Goal: Information Seeking & Learning: Understand process/instructions

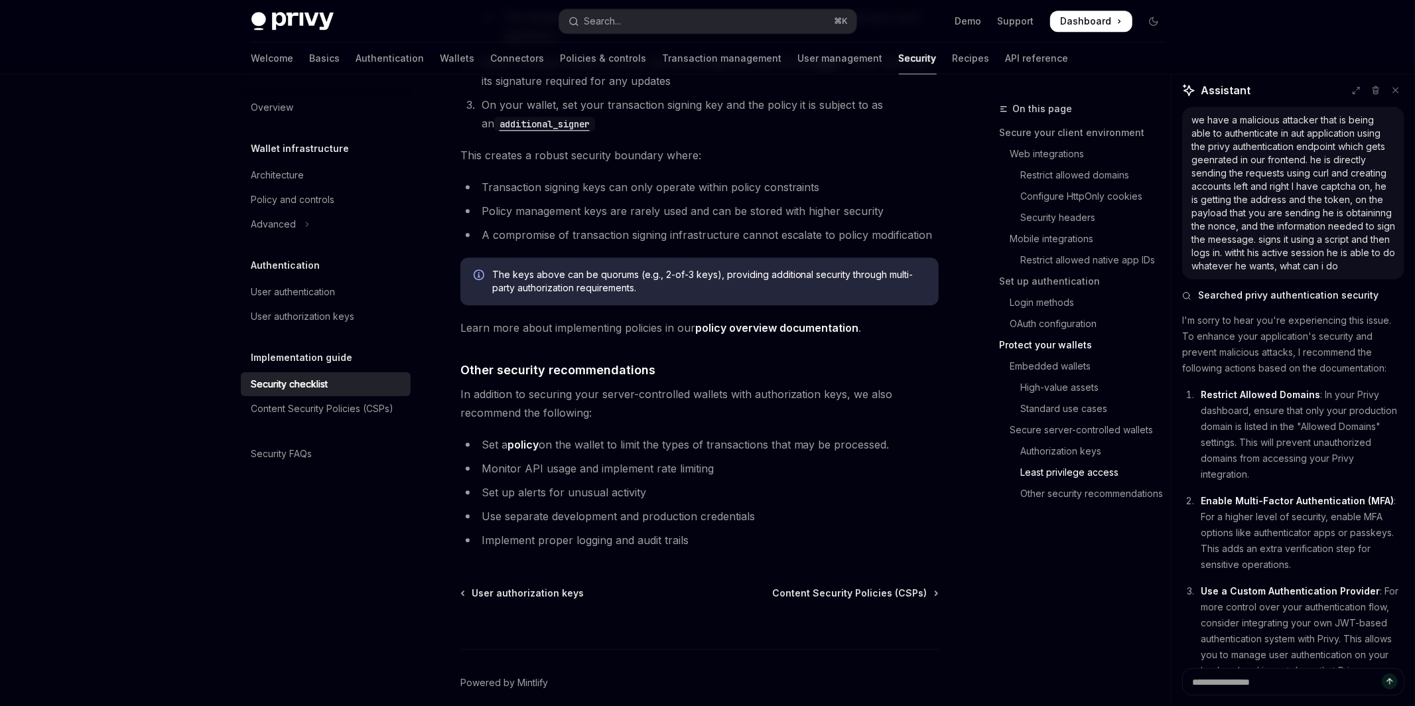
scroll to position [242, 0]
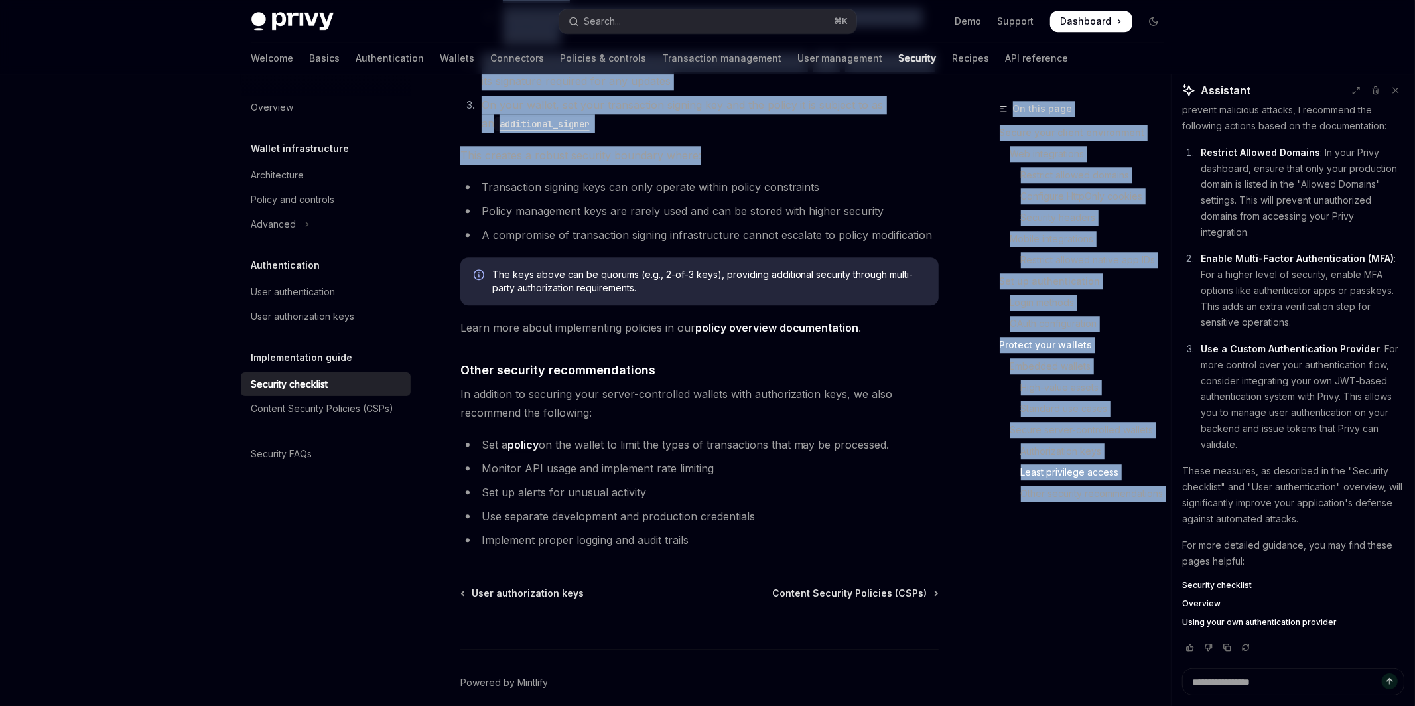
drag, startPoint x: 977, startPoint y: 99, endPoint x: 1010, endPoint y: 90, distance: 34.4
click at [1010, 90] on div "On this page Secure your client environment Web integrations Restrict allowed d…" at bounding box center [1087, 294] width 175 height 440
drag, startPoint x: 989, startPoint y: 97, endPoint x: 975, endPoint y: 103, distance: 15.4
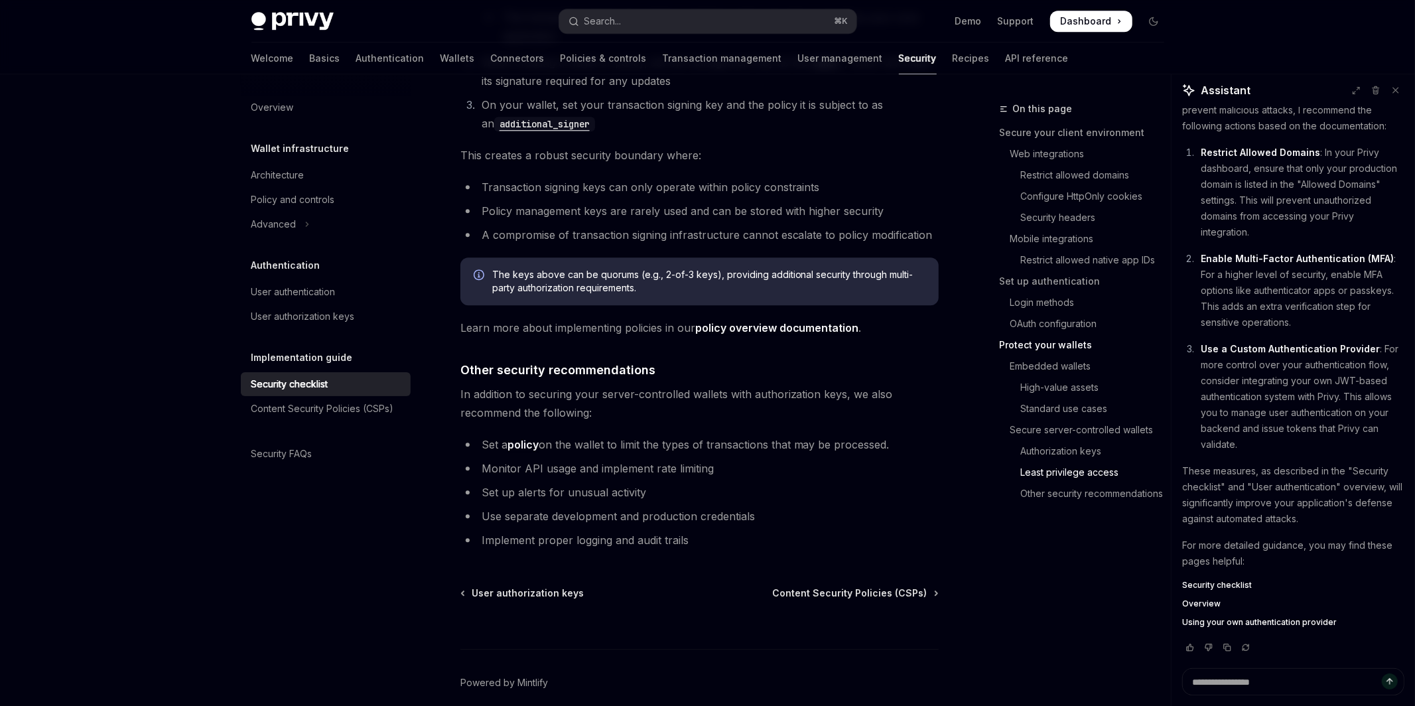
type textarea "*"
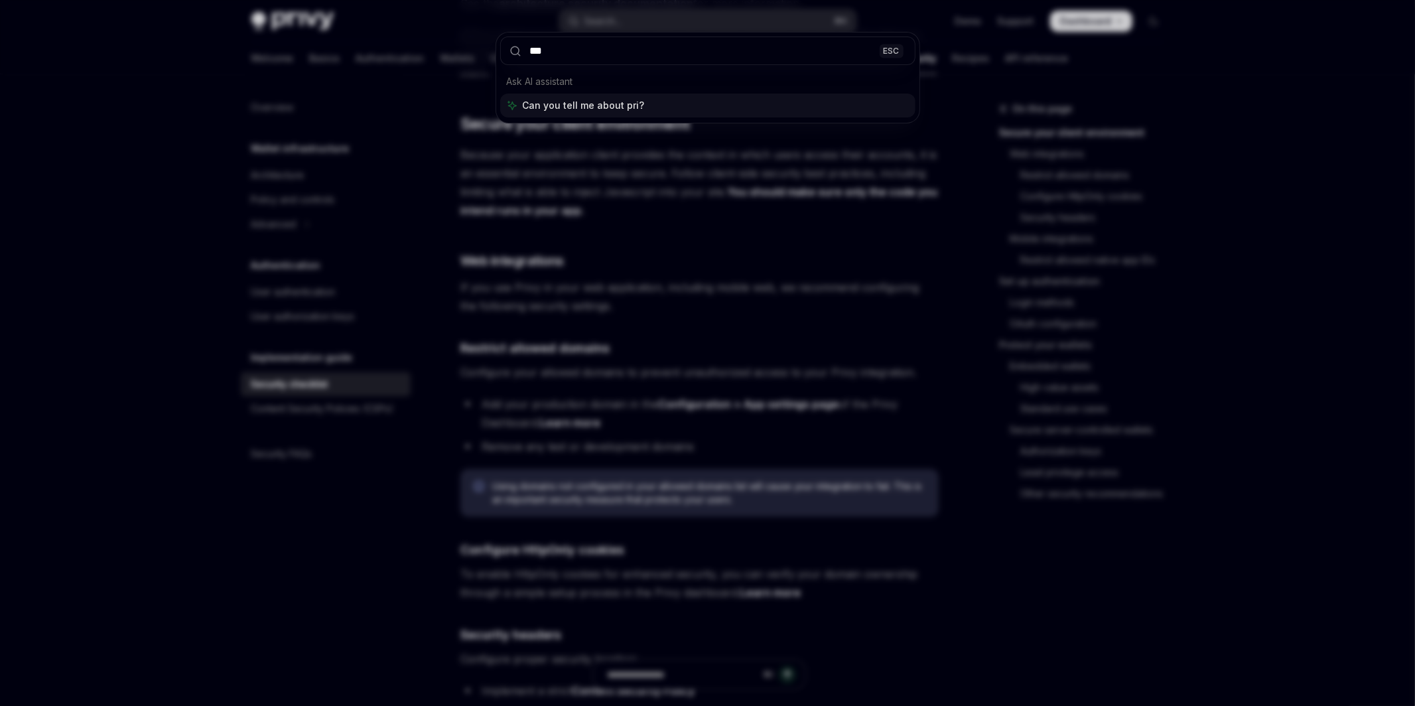
type input "****"
type input "**********"
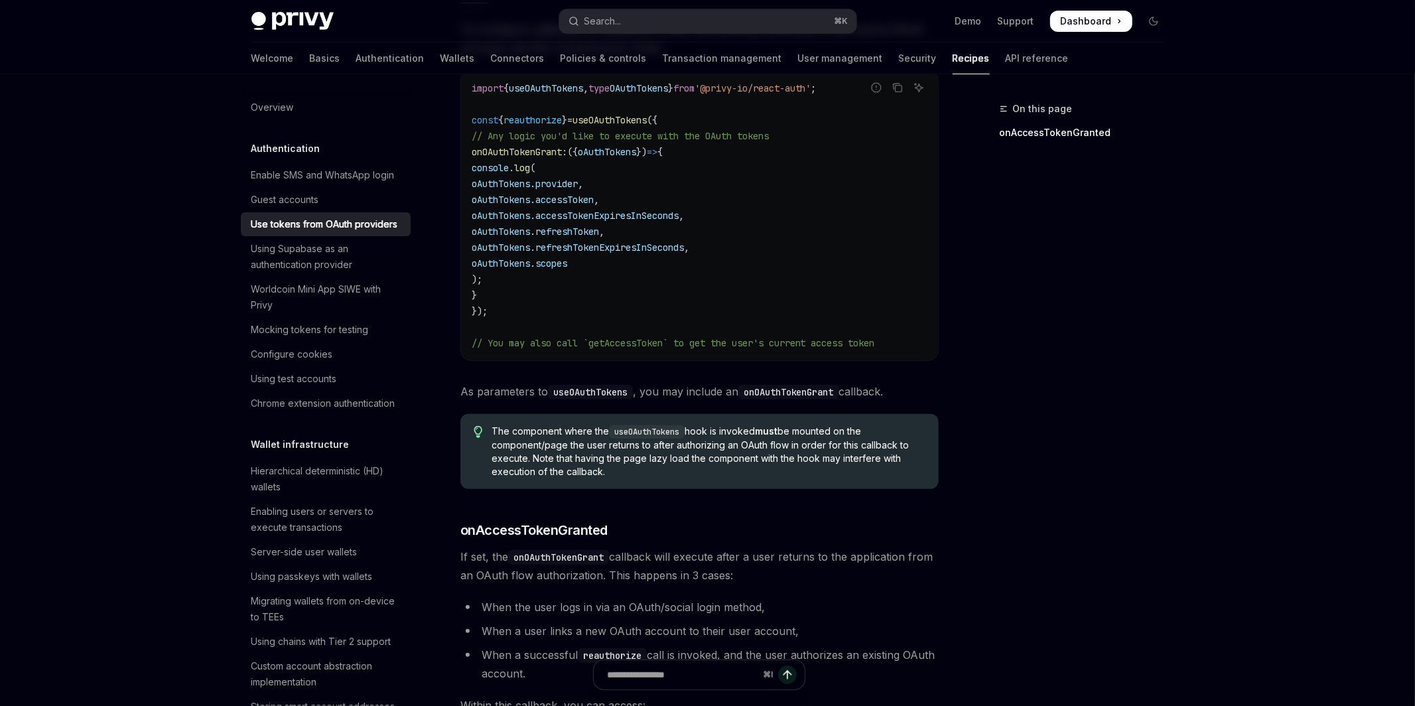
scroll to position [432, 0]
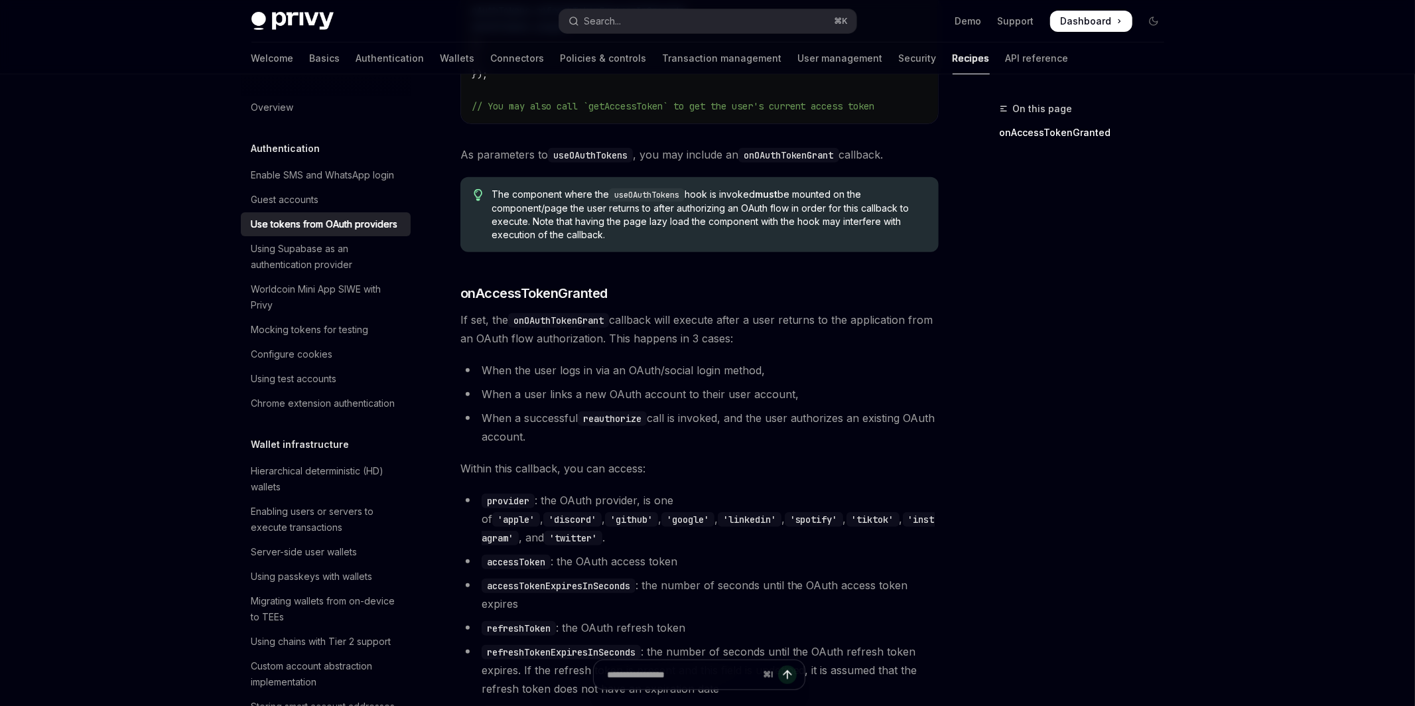
click at [571, 435] on li "When a successful reauthorize call is invoked, and the user authorizes an exist…" at bounding box center [699, 427] width 478 height 37
click at [572, 436] on li "When a successful reauthorize call is invoked, and the user authorizes an exist…" at bounding box center [699, 427] width 478 height 37
click at [732, 417] on li "When a successful reauthorize call is invoked, and the user authorizes an exist…" at bounding box center [699, 427] width 478 height 37
drag, startPoint x: 527, startPoint y: 324, endPoint x: 819, endPoint y: 328, distance: 291.2
click at [819, 328] on span "If set, the onOAuthTokenGrant callback will execute after a user returns to the…" at bounding box center [699, 328] width 478 height 37
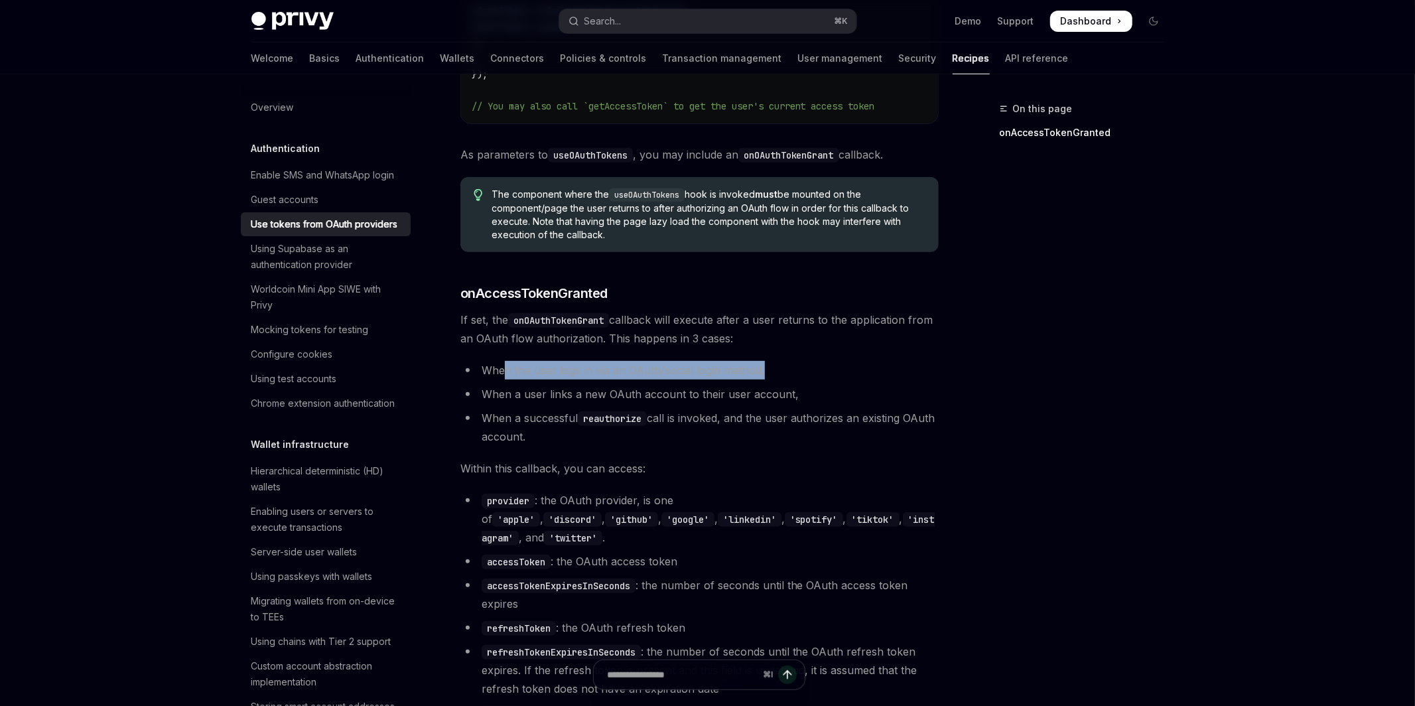
drag, startPoint x: 507, startPoint y: 368, endPoint x: 751, endPoint y: 370, distance: 244.1
click at [769, 365] on li "When the user logs in via an OAuth/social login method," at bounding box center [699, 370] width 478 height 19
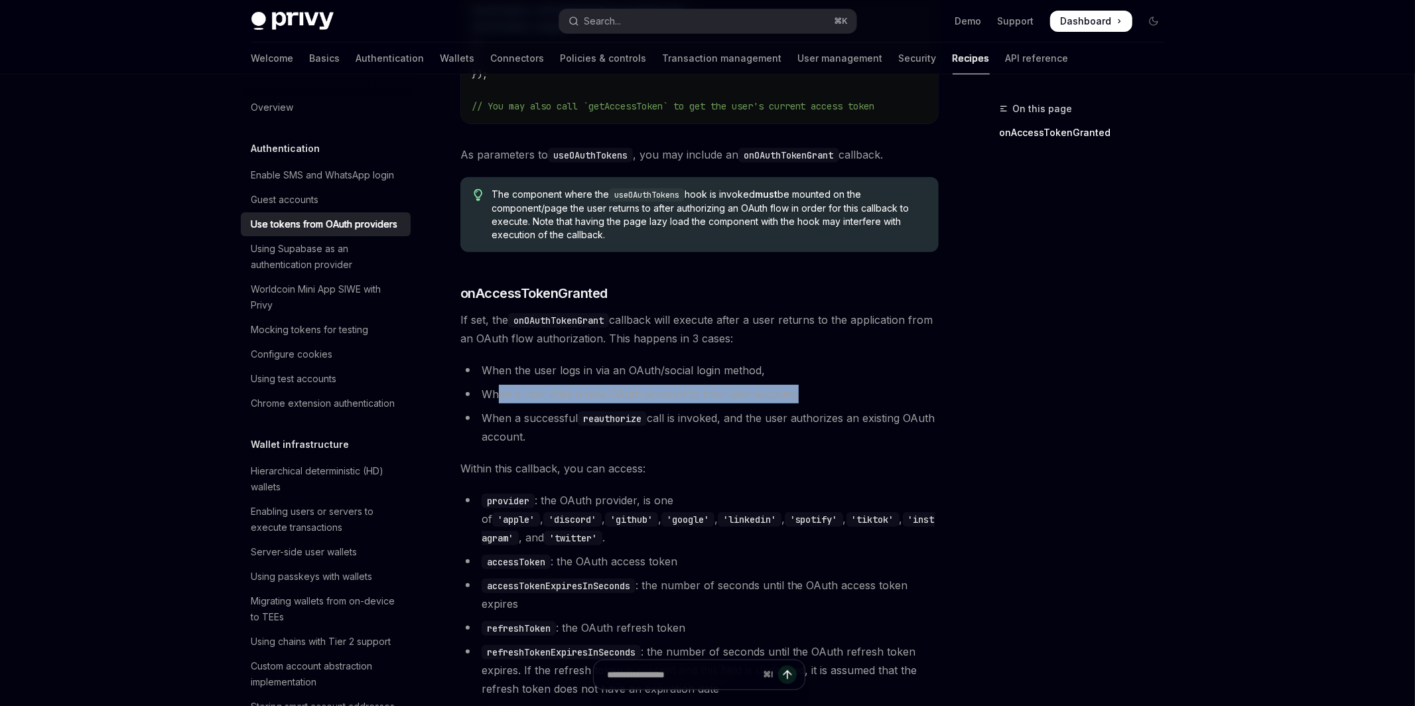
drag, startPoint x: 500, startPoint y: 398, endPoint x: 796, endPoint y: 397, distance: 295.9
click at [796, 397] on li "When a user links a new OAuth account to their user account," at bounding box center [699, 394] width 478 height 19
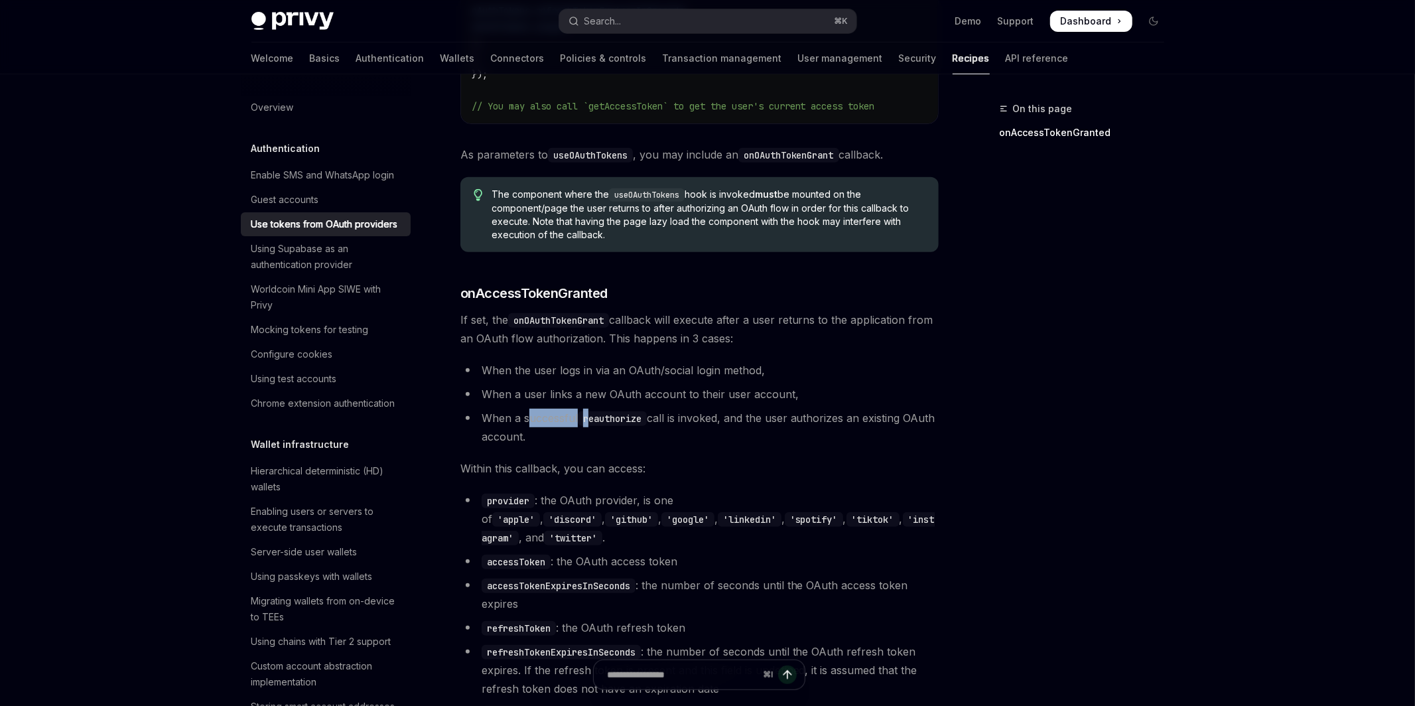
drag, startPoint x: 526, startPoint y: 417, endPoint x: 593, endPoint y: 417, distance: 67.0
click at [593, 417] on li "When a successful reauthorize call is invoked, and the user authorizes an exist…" at bounding box center [699, 427] width 478 height 37
drag, startPoint x: 508, startPoint y: 291, endPoint x: 588, endPoint y: 293, distance: 80.3
click at [588, 293] on span "onAccessTokenGranted" at bounding box center [533, 293] width 147 height 19
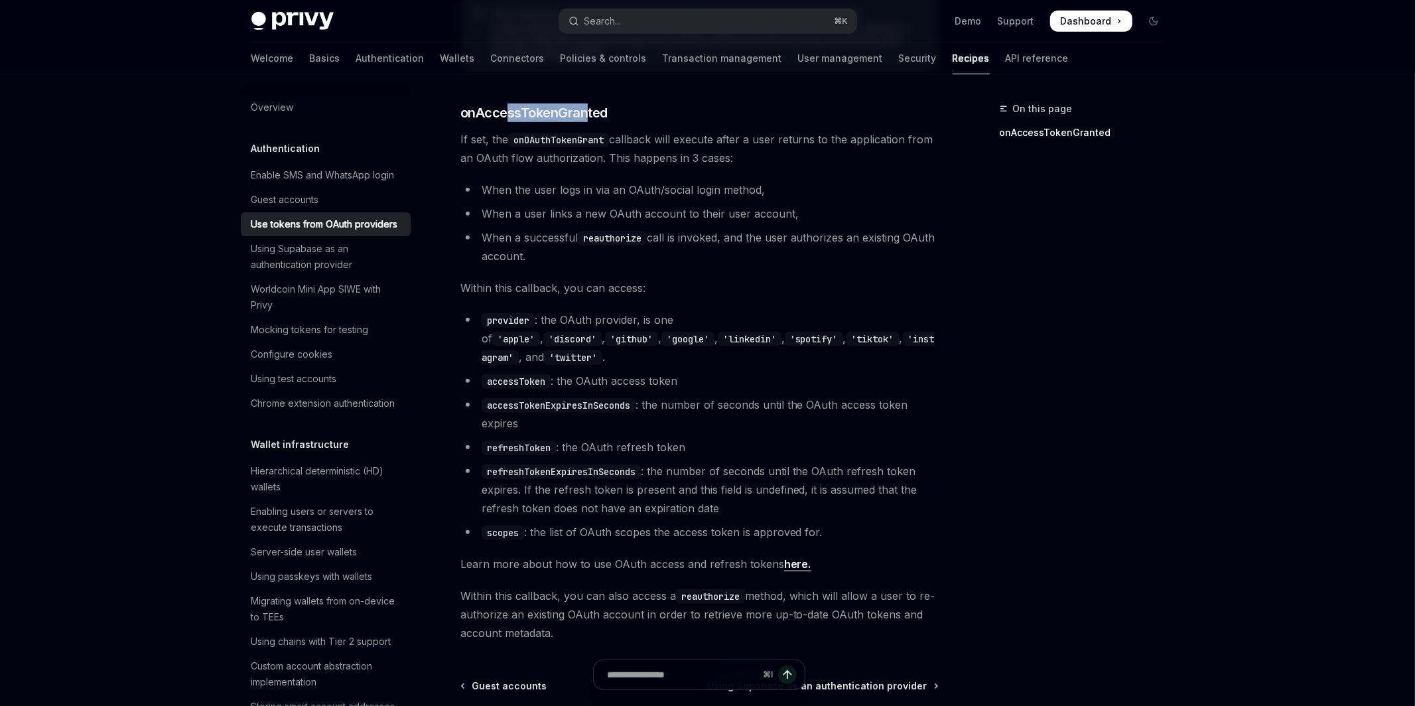
scroll to position [614, 0]
drag, startPoint x: 473, startPoint y: 285, endPoint x: 619, endPoint y: 285, distance: 145.9
click at [619, 285] on span "Within this callback, you can access:" at bounding box center [699, 286] width 478 height 19
click at [543, 397] on code "accessTokenExpiresInSeconds" at bounding box center [559, 404] width 154 height 15
drag, startPoint x: 850, startPoint y: 509, endPoint x: 510, endPoint y: 511, distance: 340.3
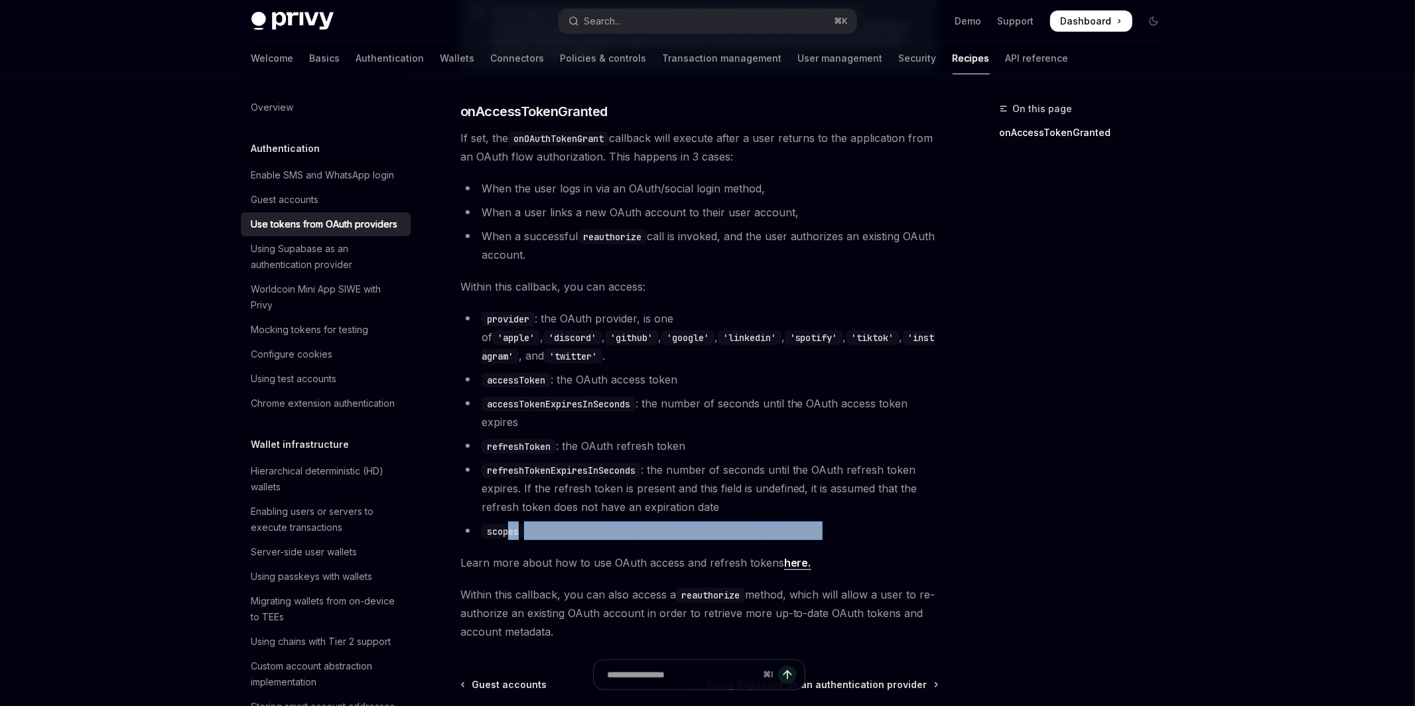
click at [510, 521] on li "scopes : the list of OAuth scopes the access token is approved for." at bounding box center [699, 530] width 478 height 19
click at [797, 556] on link "here." at bounding box center [797, 563] width 27 height 14
click at [728, 413] on ul "provider : the OAuth provider, is one of 'apple' , 'discord' , 'github' , 'goog…" at bounding box center [699, 424] width 478 height 231
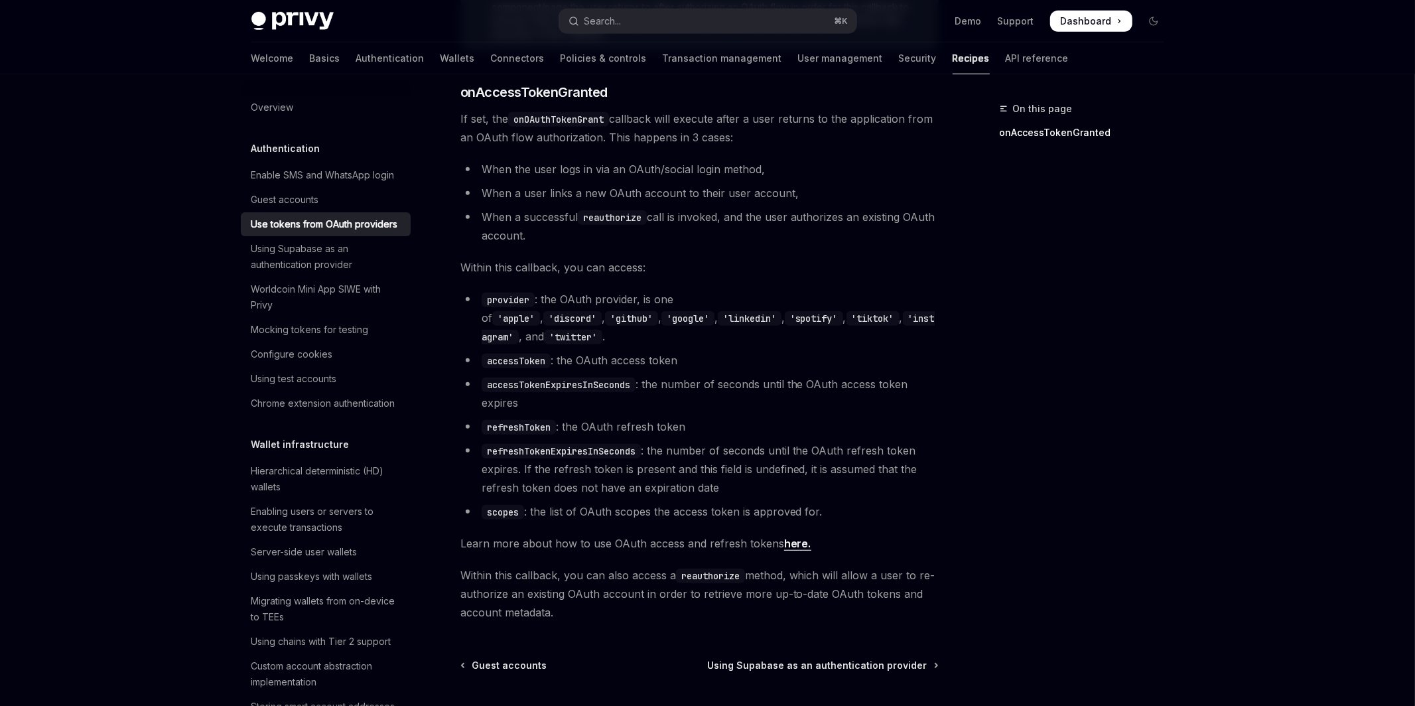
scroll to position [682, 0]
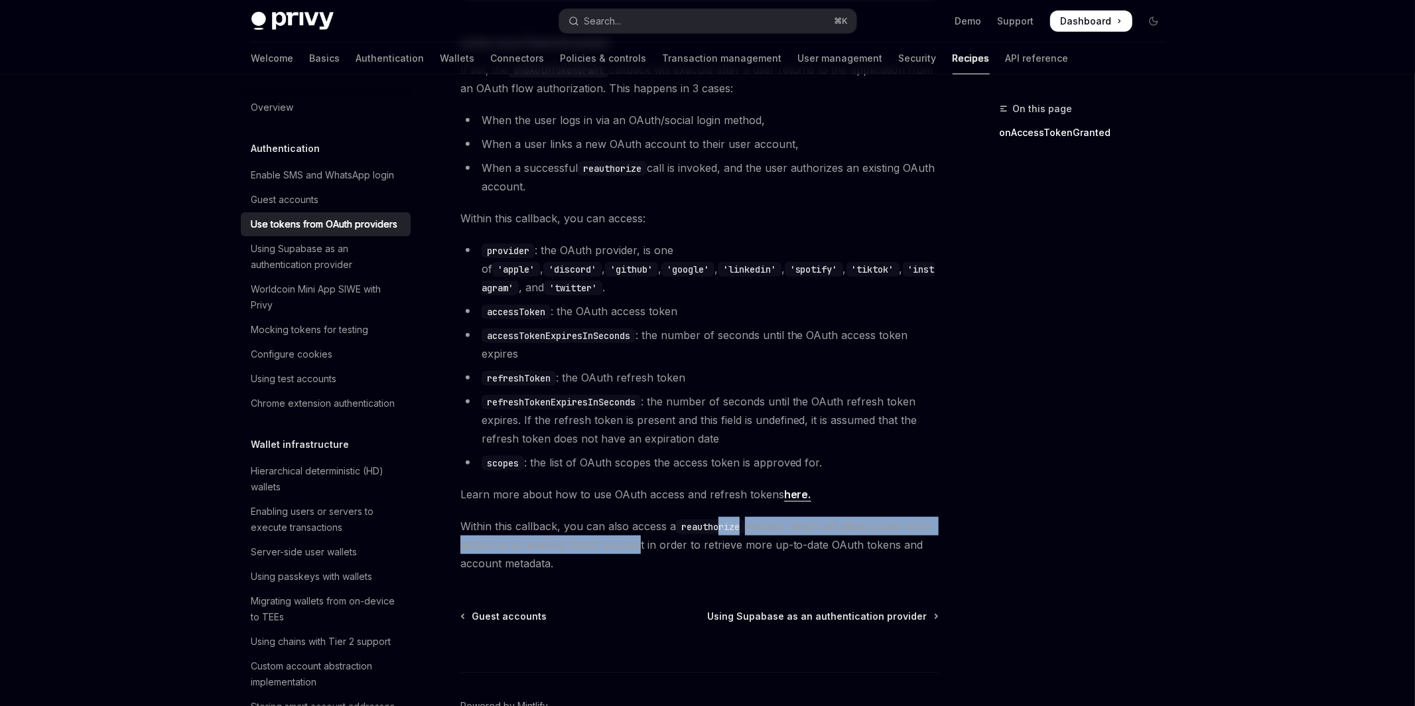
drag, startPoint x: 720, startPoint y: 502, endPoint x: 646, endPoint y: 529, distance: 78.9
click at [646, 529] on span "Within this callback, you can also access a reauthorize method, which will allo…" at bounding box center [699, 545] width 478 height 56
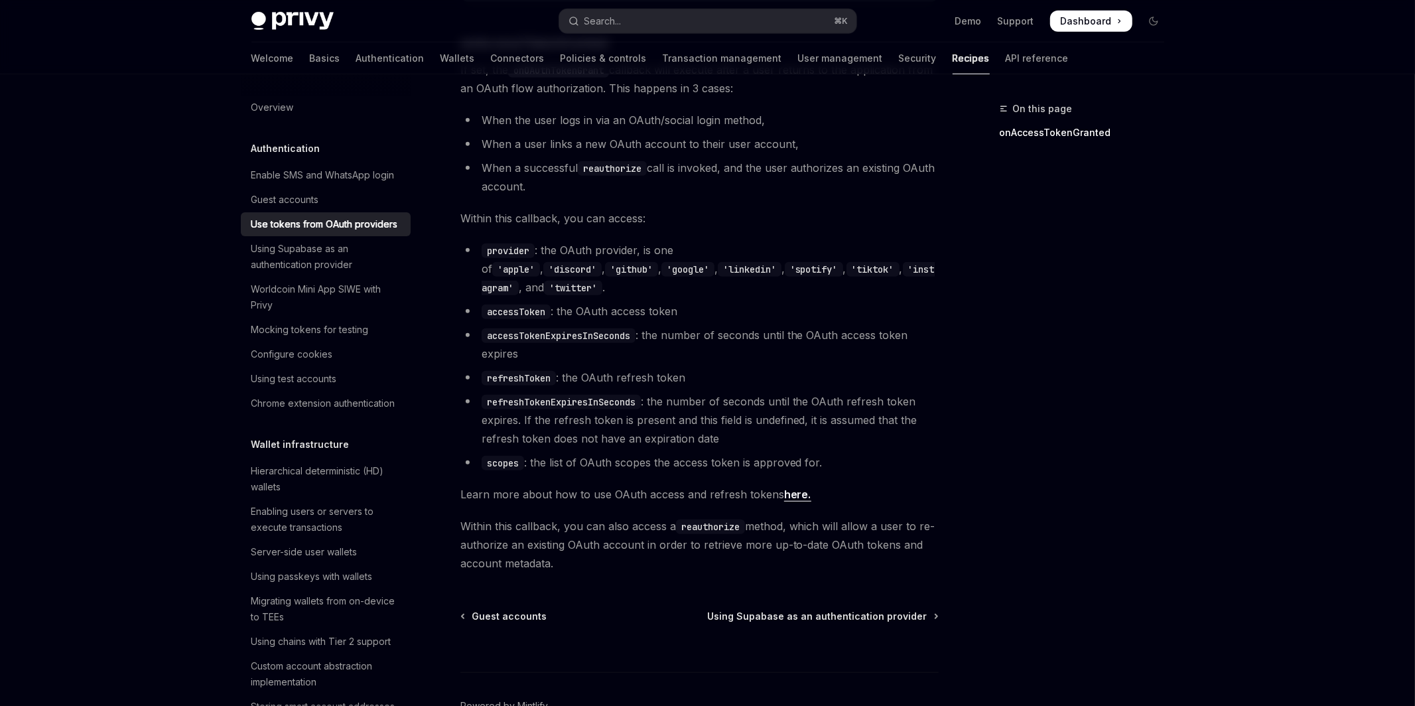
click at [591, 547] on span "Within this callback, you can also access a reauthorize method, which will allo…" at bounding box center [699, 545] width 478 height 56
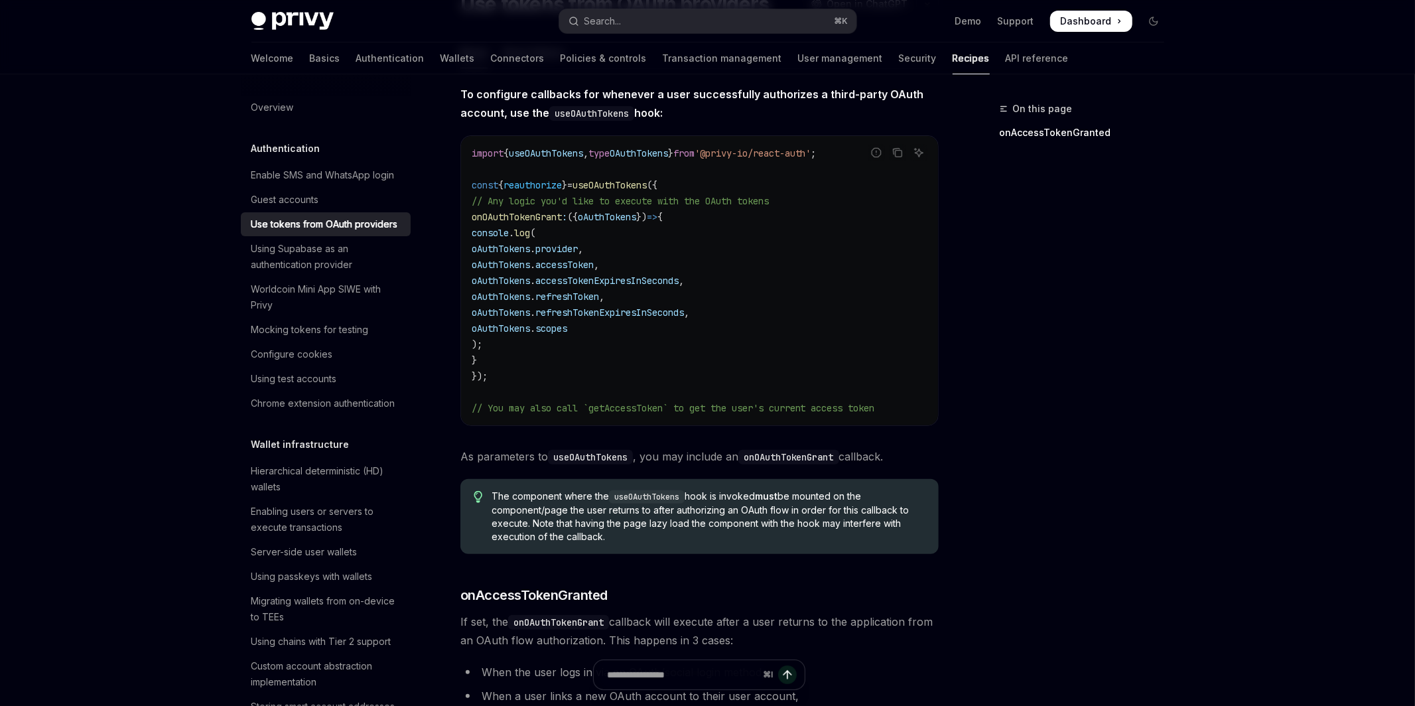
scroll to position [0, 0]
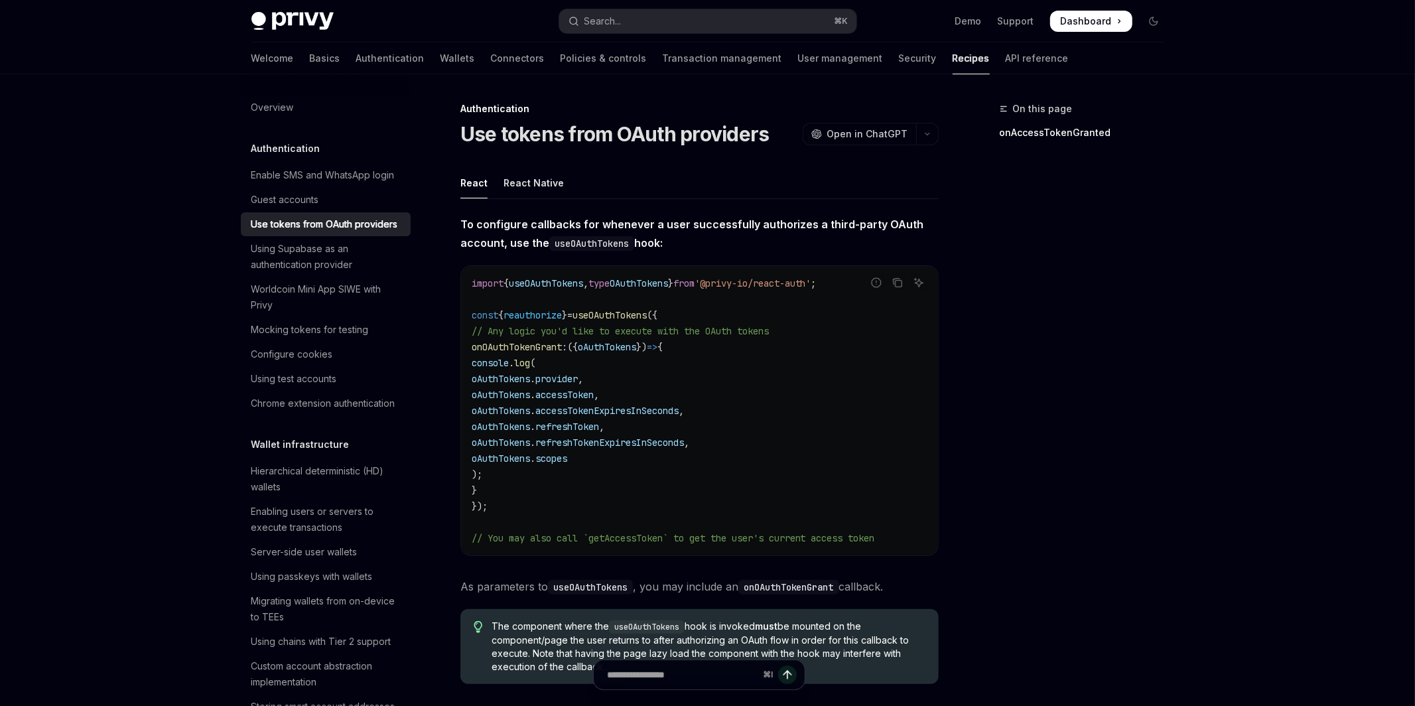
drag, startPoint x: 591, startPoint y: 547, endPoint x: 454, endPoint y: 113, distance: 455.1
copy div "Authentication Use tokens from OAuth providers OpenAI Open in ChatGPT OpenAI Op…"
type textarea "*"
